Goal: Find specific page/section: Find specific page/section

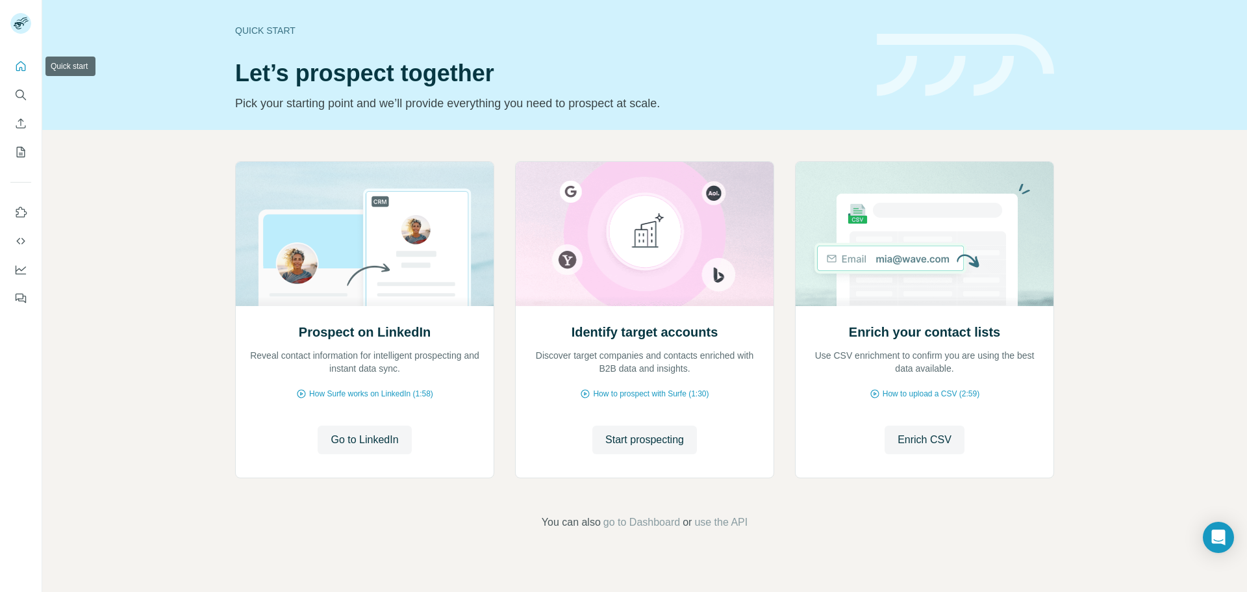
click at [15, 68] on icon "Quick start" at bounding box center [20, 66] width 13 height 13
click at [13, 92] on button "Search" at bounding box center [20, 94] width 21 height 23
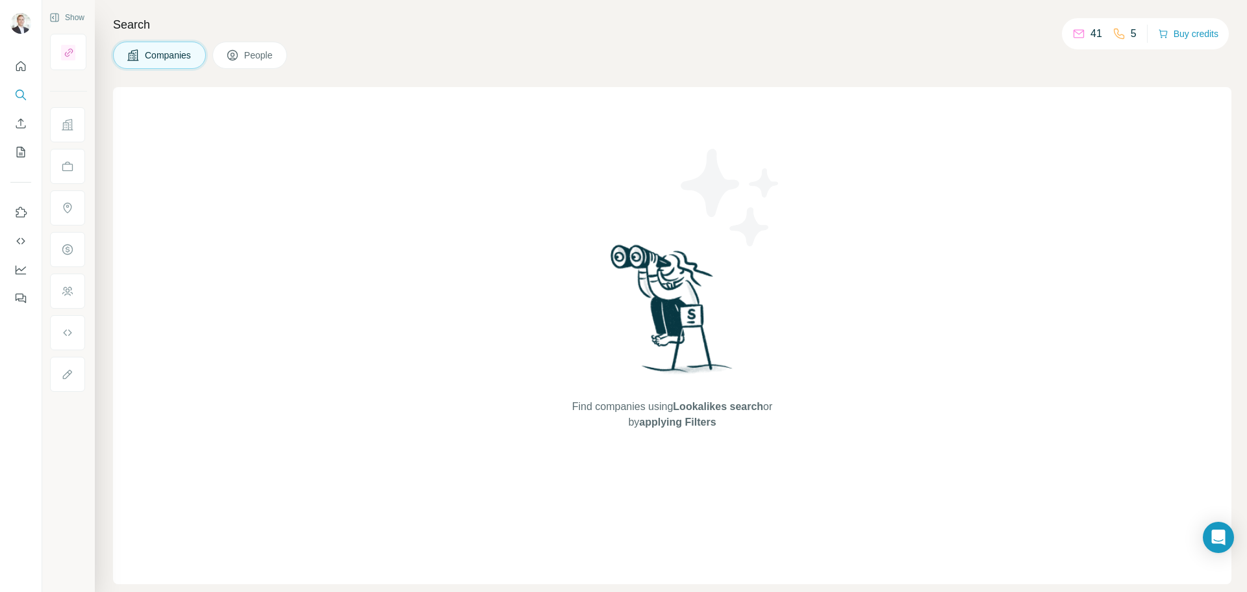
click at [614, 44] on div "Companies People" at bounding box center [672, 55] width 1118 height 27
